Goal: Find specific page/section: Find specific page/section

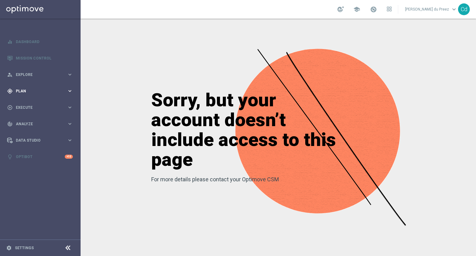
click at [21, 89] on span "Plan" at bounding box center [41, 91] width 51 height 4
click at [27, 120] on button "Templates keyboard_arrow_right" at bounding box center [44, 122] width 57 height 5
click at [28, 121] on span "Templates" at bounding box center [38, 122] width 44 height 4
click at [31, 131] on link "Optimail" at bounding box center [41, 131] width 45 height 5
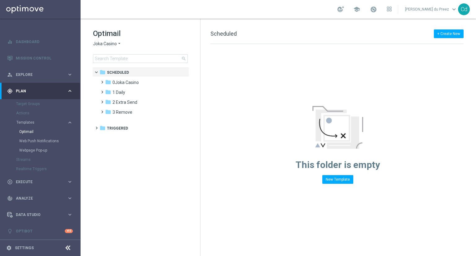
click at [101, 45] on span "Joka Casino" at bounding box center [105, 44] width 24 height 6
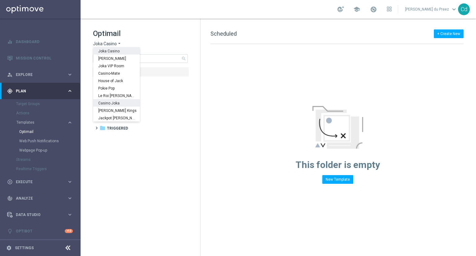
click at [0, 0] on span "Casino Joka" at bounding box center [0, 0] width 0 height 0
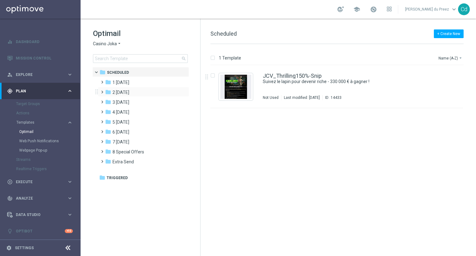
click at [102, 90] on span at bounding box center [100, 89] width 3 height 2
